Goal: Task Accomplishment & Management: Manage account settings

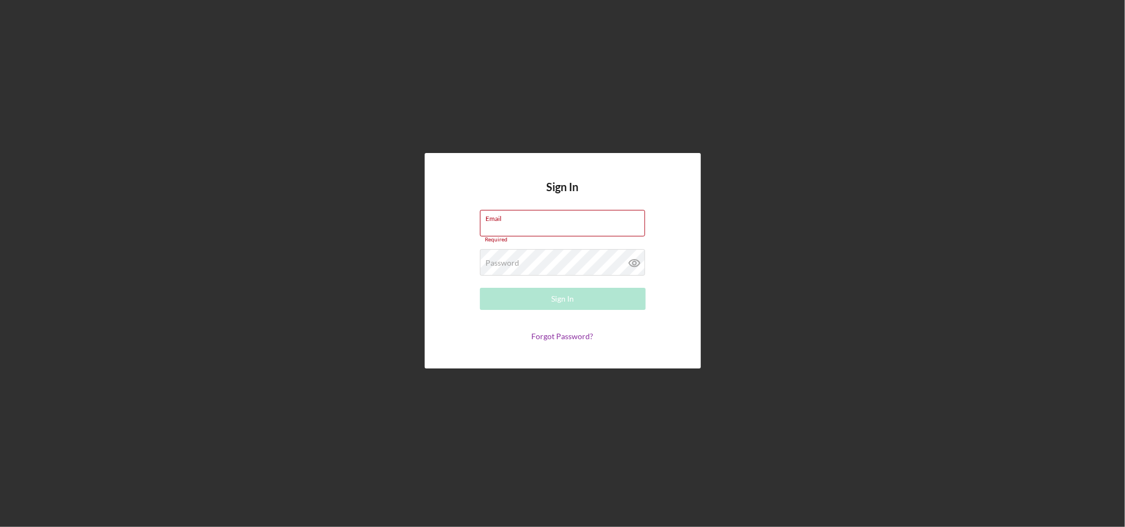
type input "[EMAIL_ADDRESS][DOMAIN_NAME]"
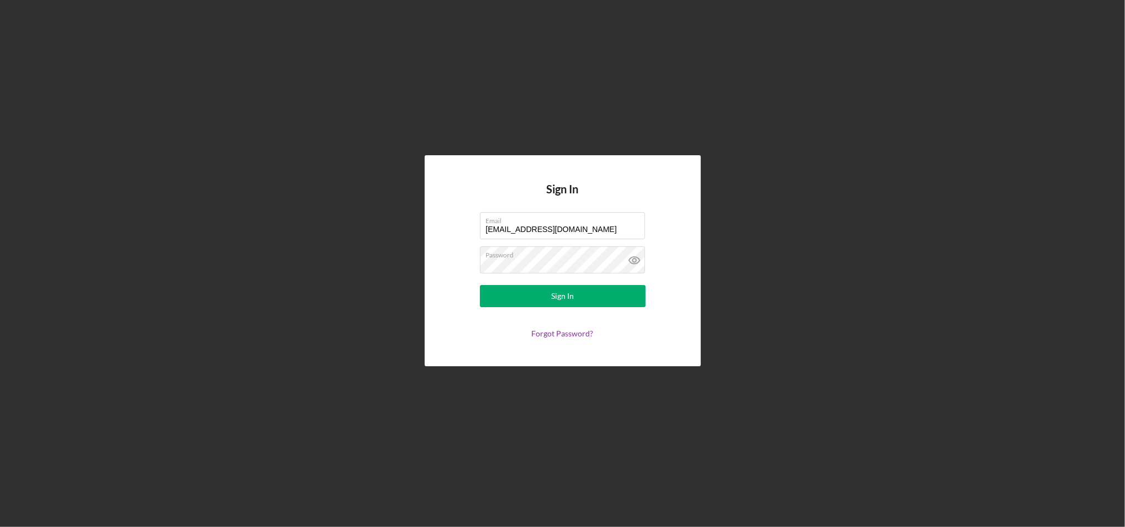
click at [586, 279] on form "Email [EMAIL_ADDRESS][DOMAIN_NAME] Password Sign In Forgot Password?" at bounding box center [562, 275] width 221 height 126
click at [568, 293] on div "Sign In" at bounding box center [562, 296] width 23 height 22
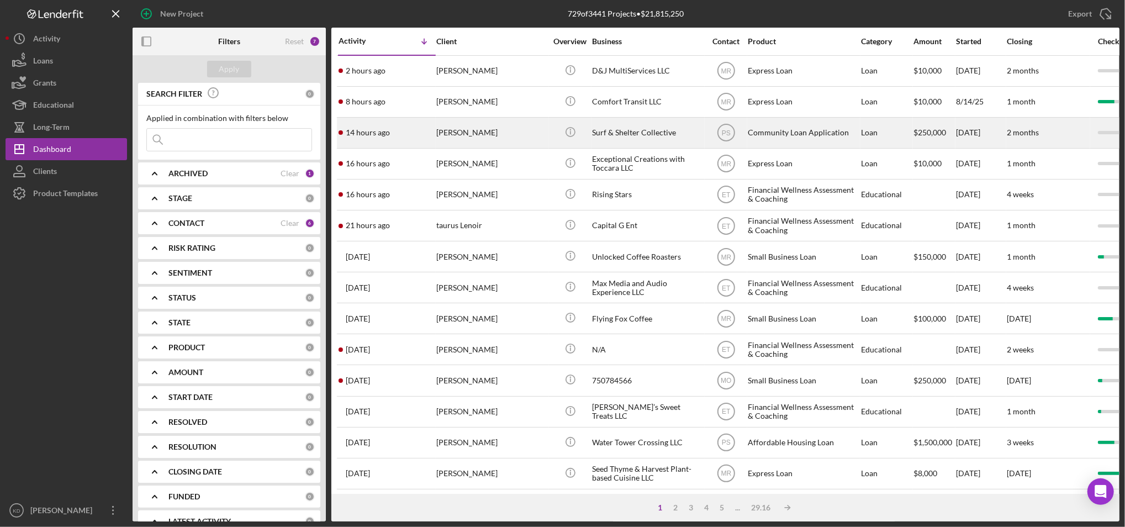
click at [636, 130] on div "Surf & Shelter Collective" at bounding box center [647, 132] width 110 height 29
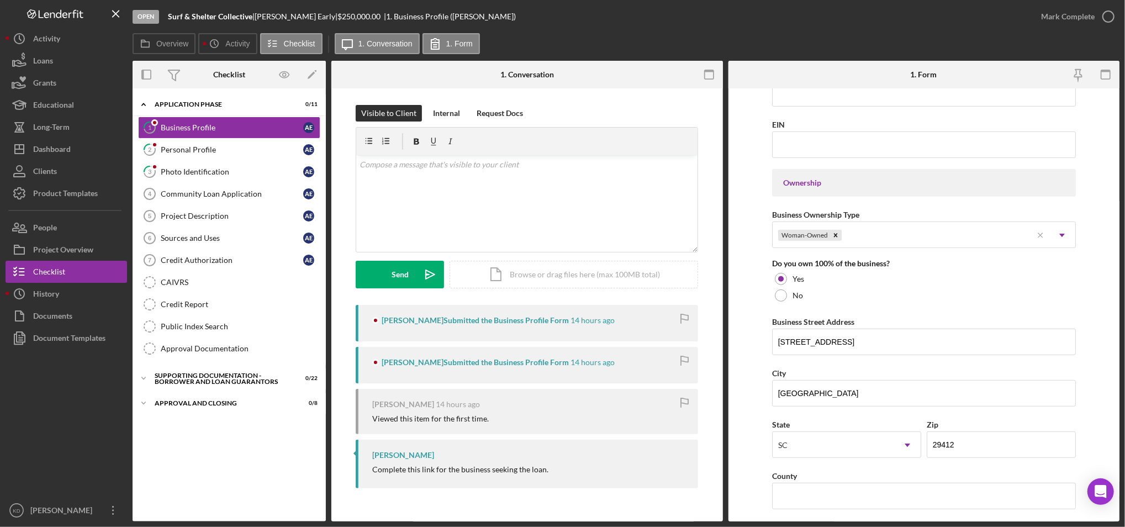
scroll to position [435, 0]
click at [196, 155] on link "2 Personal Profile A E" at bounding box center [229, 150] width 182 height 22
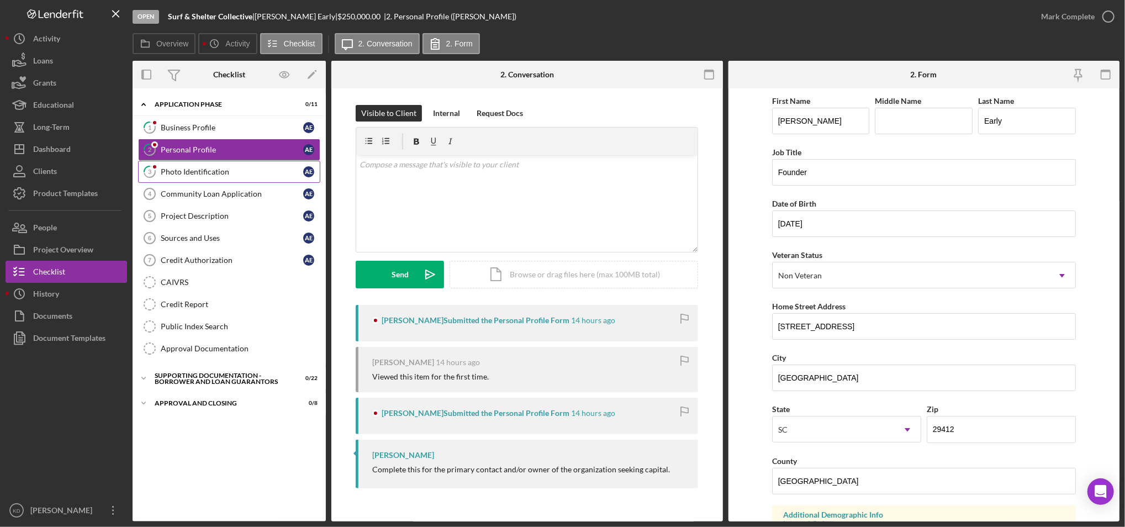
click at [199, 182] on link "3 Photo Identification A E" at bounding box center [229, 172] width 182 height 22
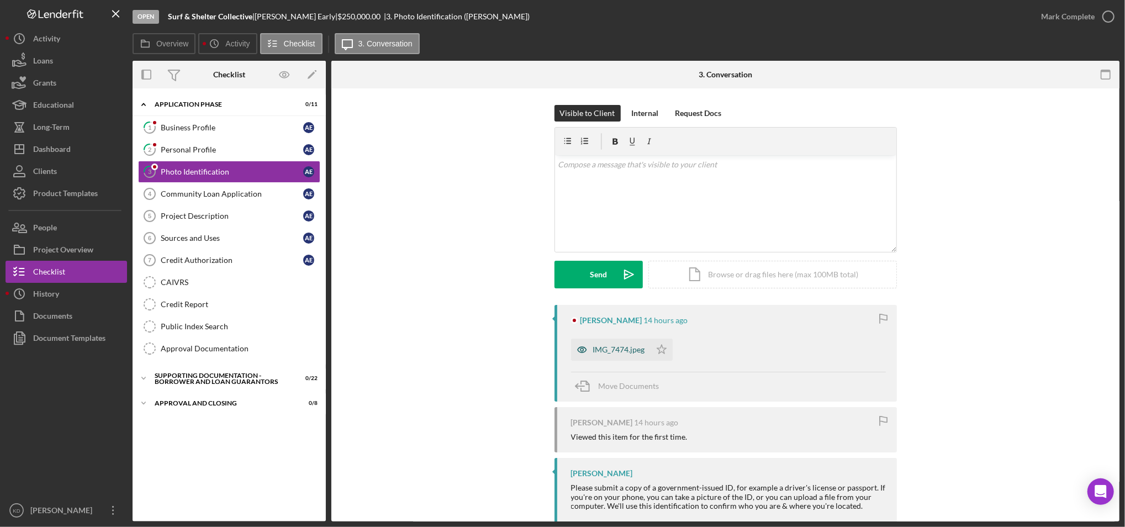
click at [599, 342] on div "IMG_7474.jpeg" at bounding box center [611, 350] width 80 height 22
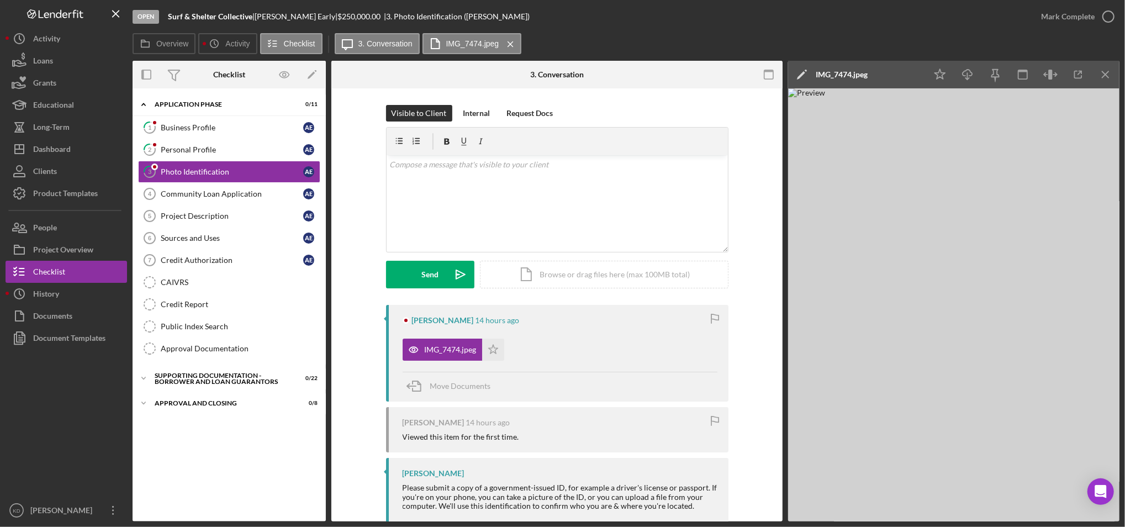
click at [1008, 346] on img at bounding box center [953, 304] width 331 height 433
click at [43, 156] on div "Dashboard" at bounding box center [52, 150] width 38 height 25
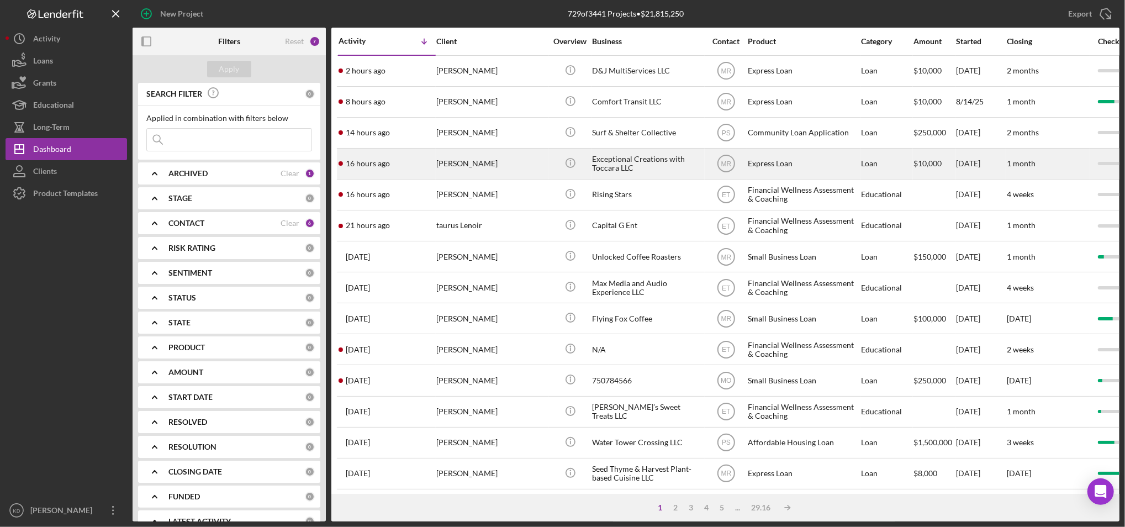
click at [677, 166] on div "Exceptional Creations with Toccara LLC" at bounding box center [647, 163] width 110 height 29
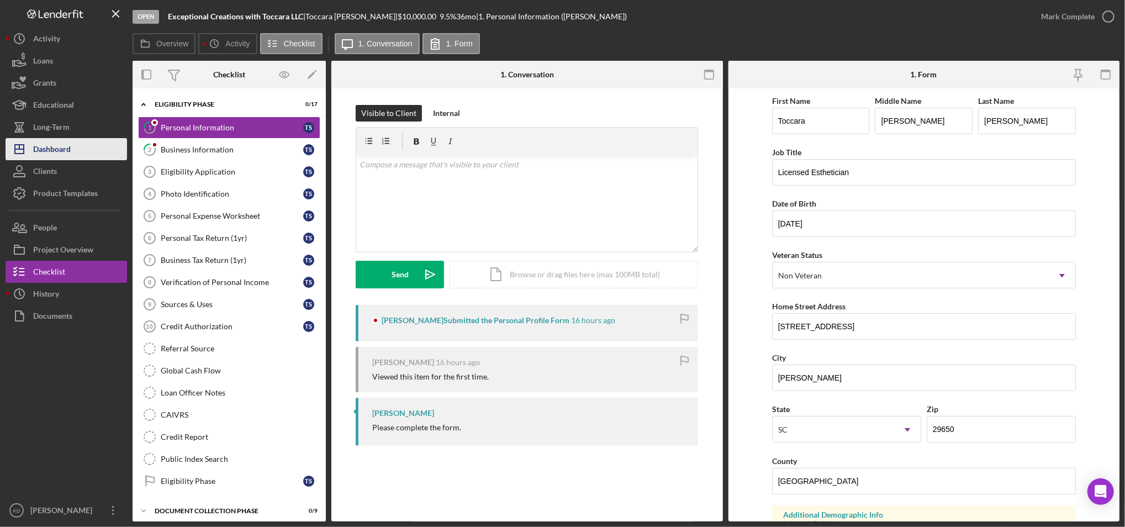
click at [60, 146] on div "Dashboard" at bounding box center [52, 150] width 38 height 25
